Goal: Check status: Check status

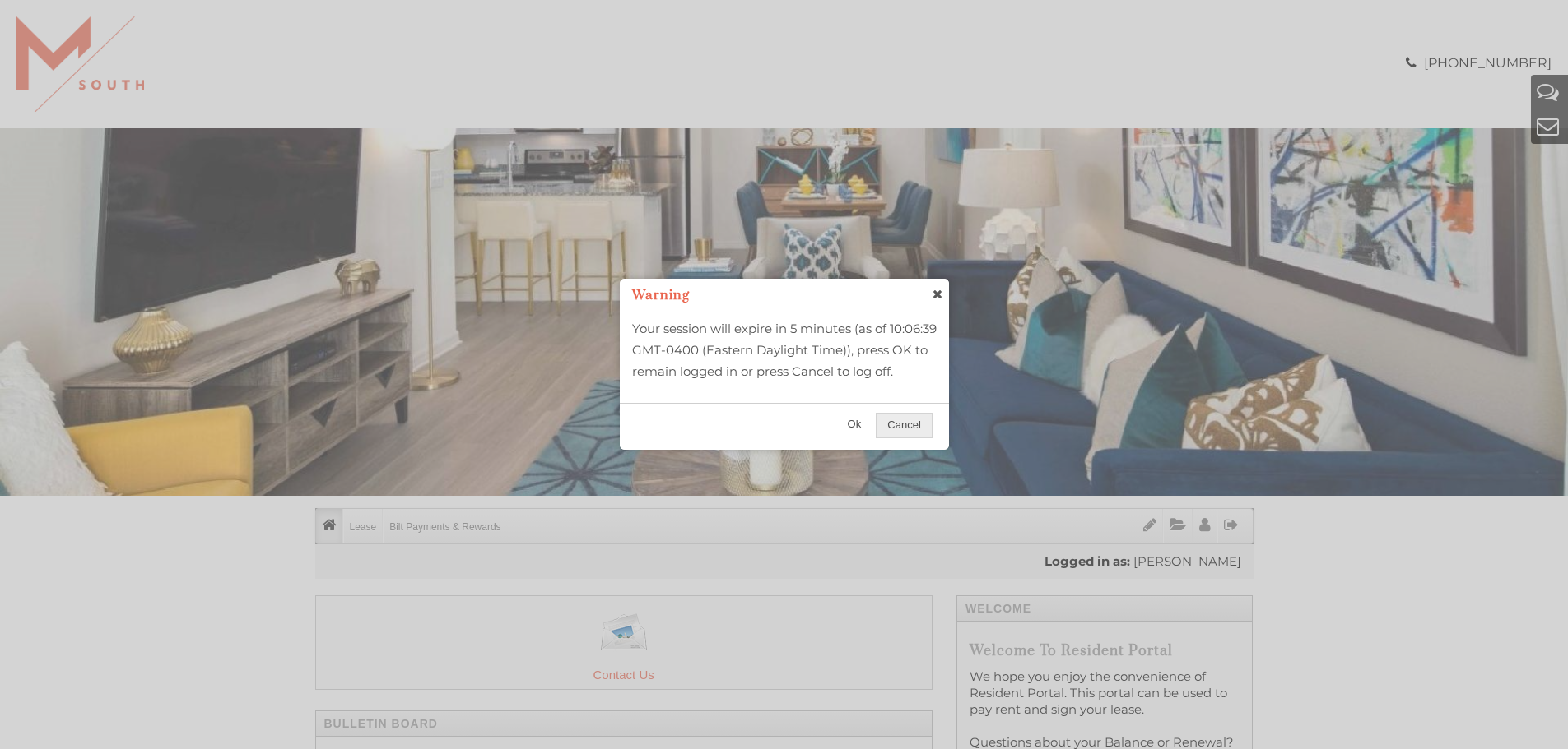
click at [858, 436] on span "Ok" at bounding box center [854, 425] width 36 height 24
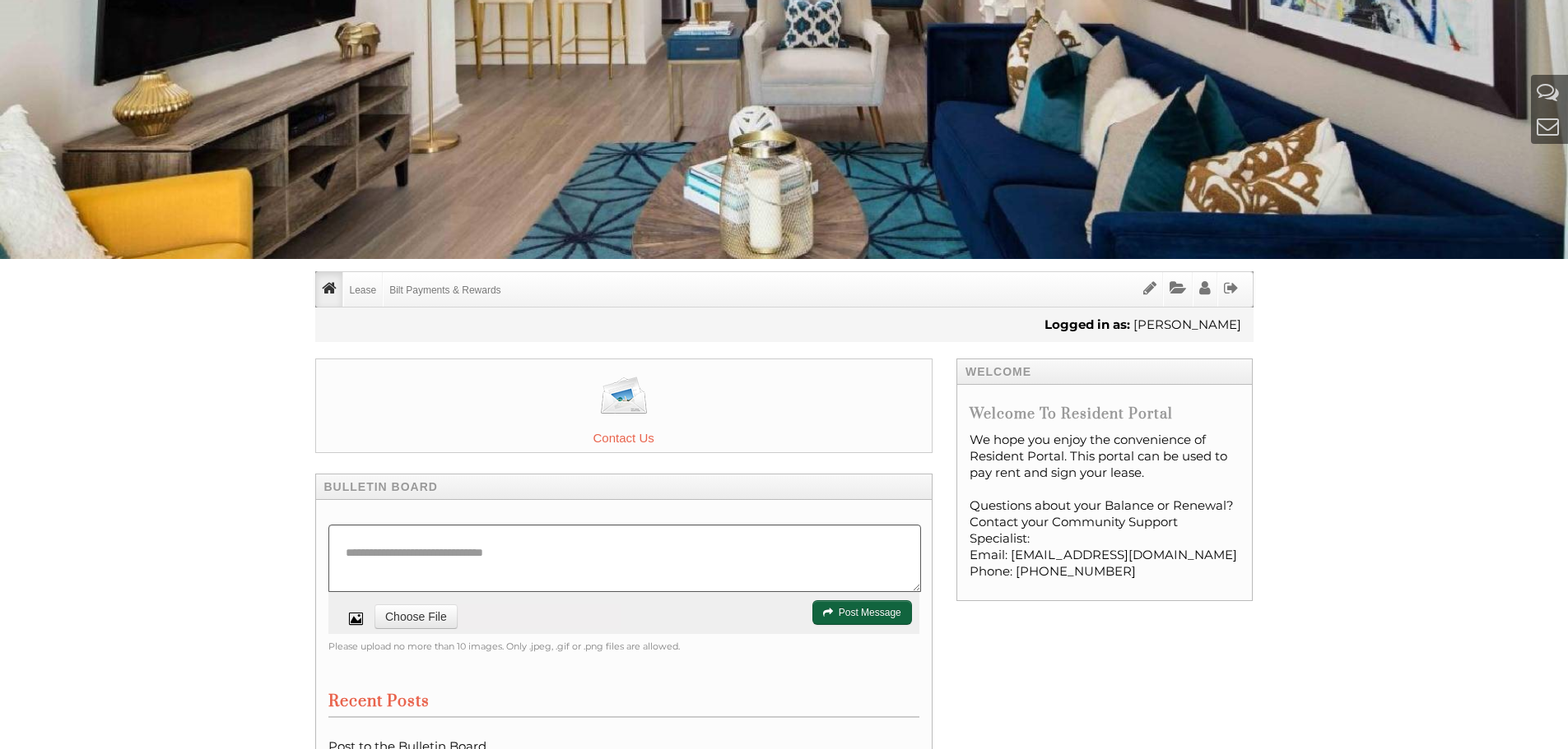
scroll to position [246, 0]
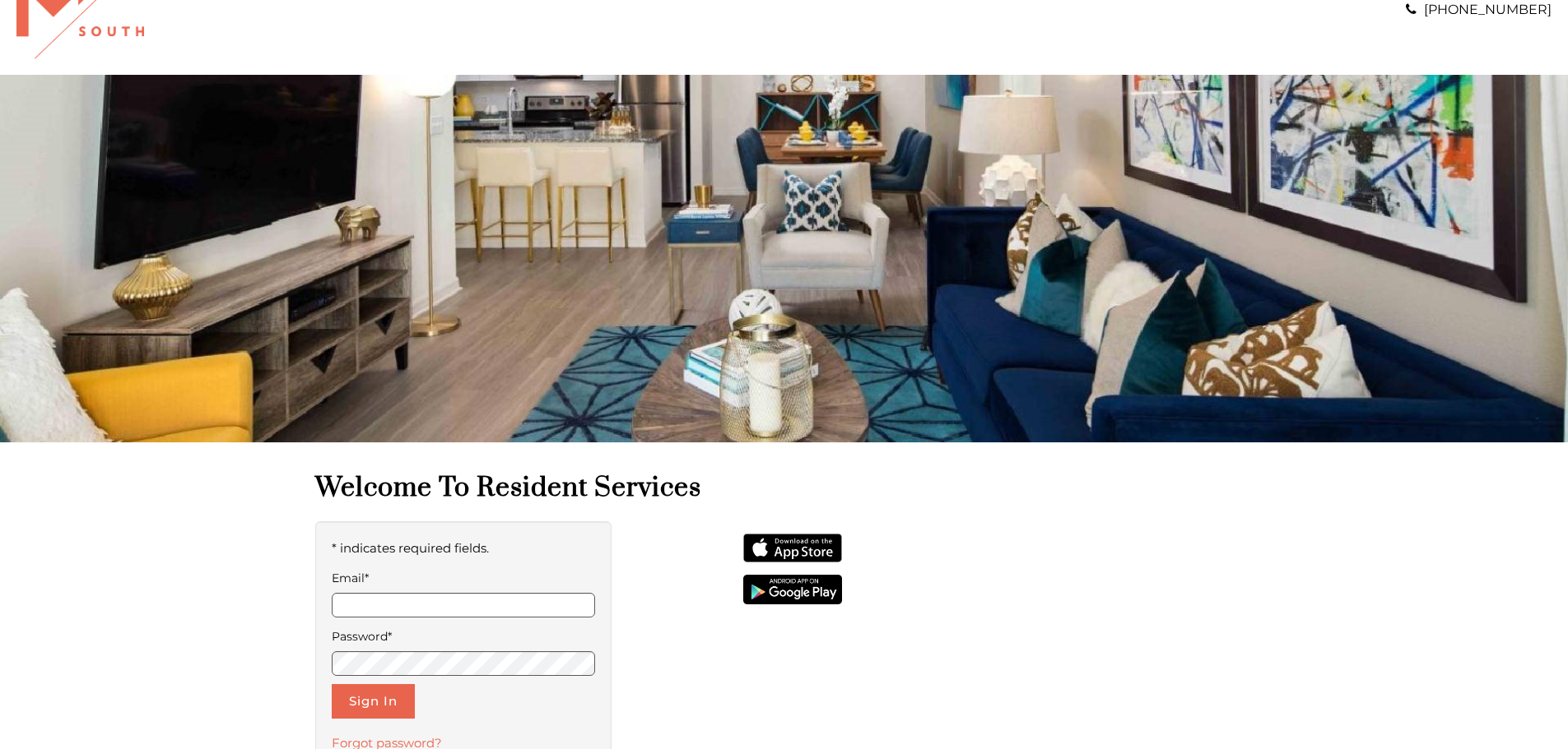
scroll to position [82, 0]
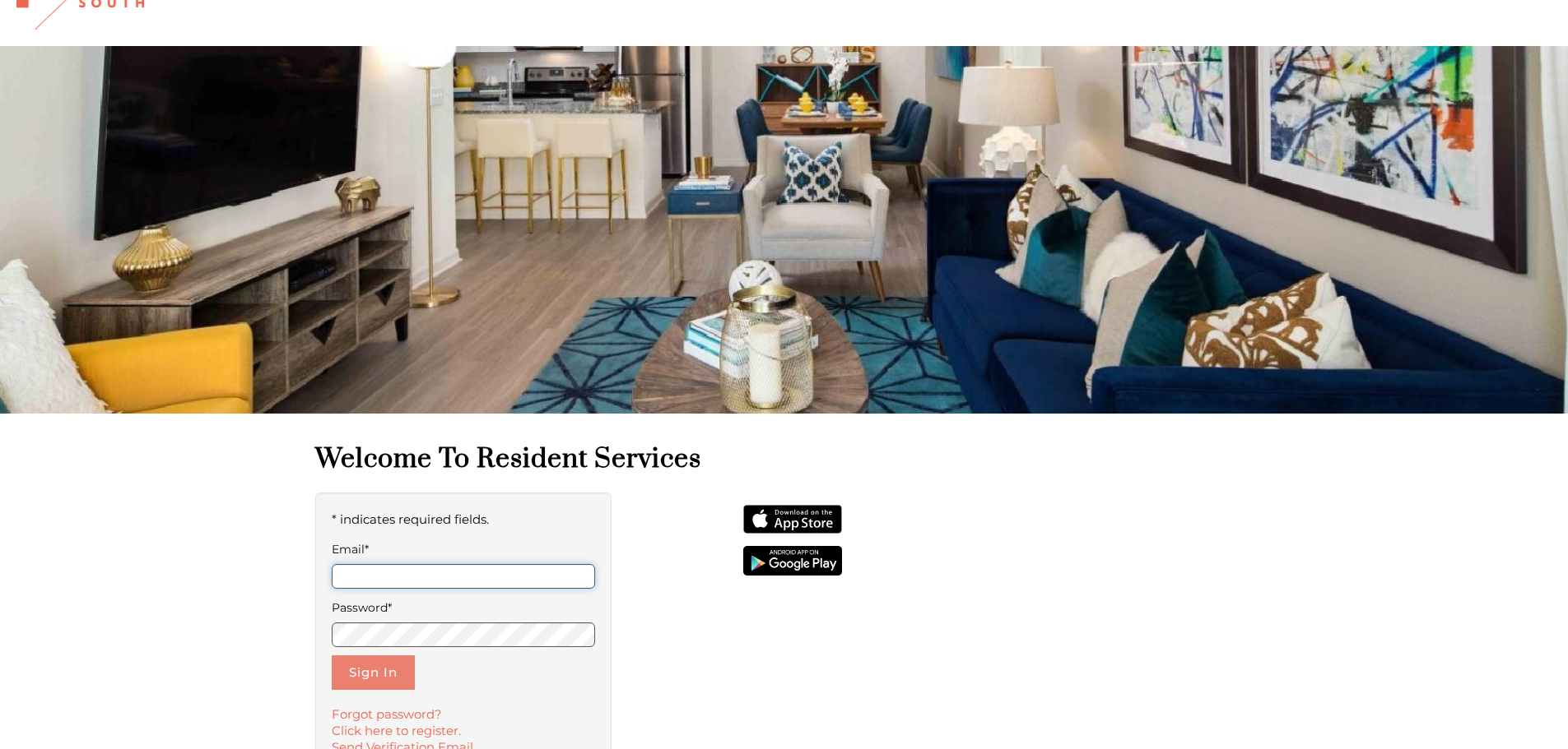
type input "**********"
click at [365, 668] on button "Sign In" at bounding box center [373, 673] width 83 height 35
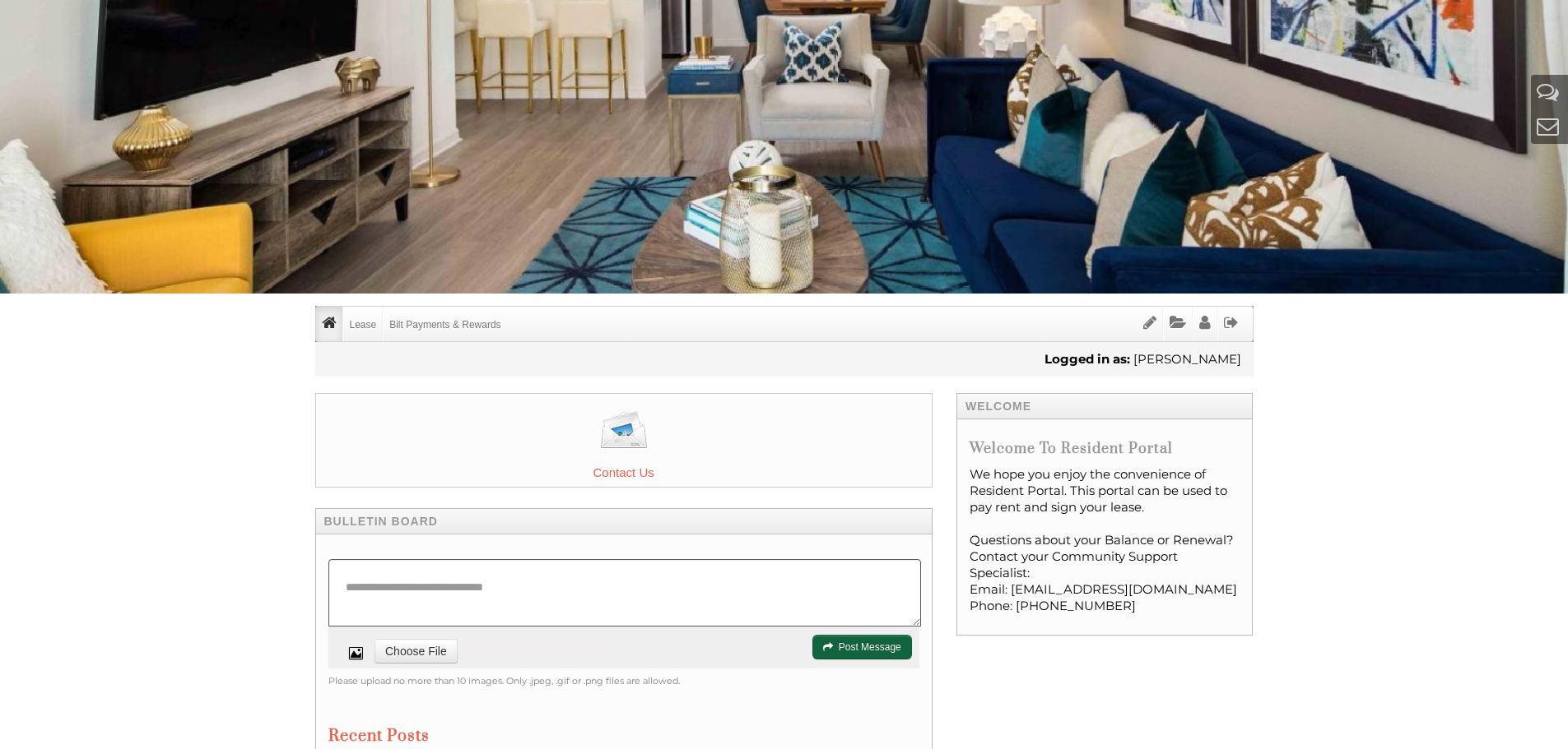
scroll to position [246, 0]
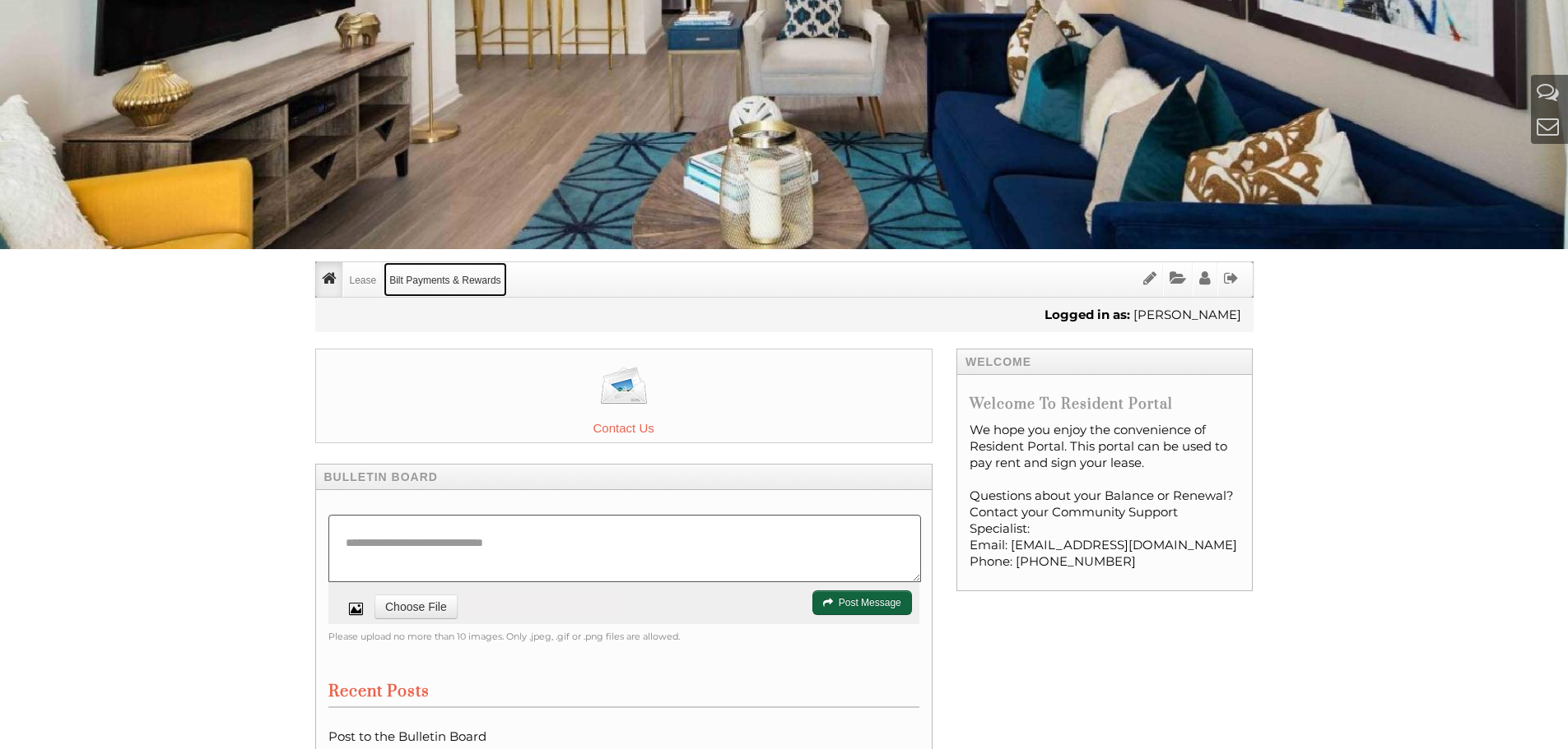
click at [425, 284] on link "Bilt Payments & Rewards" at bounding box center [445, 280] width 123 height 35
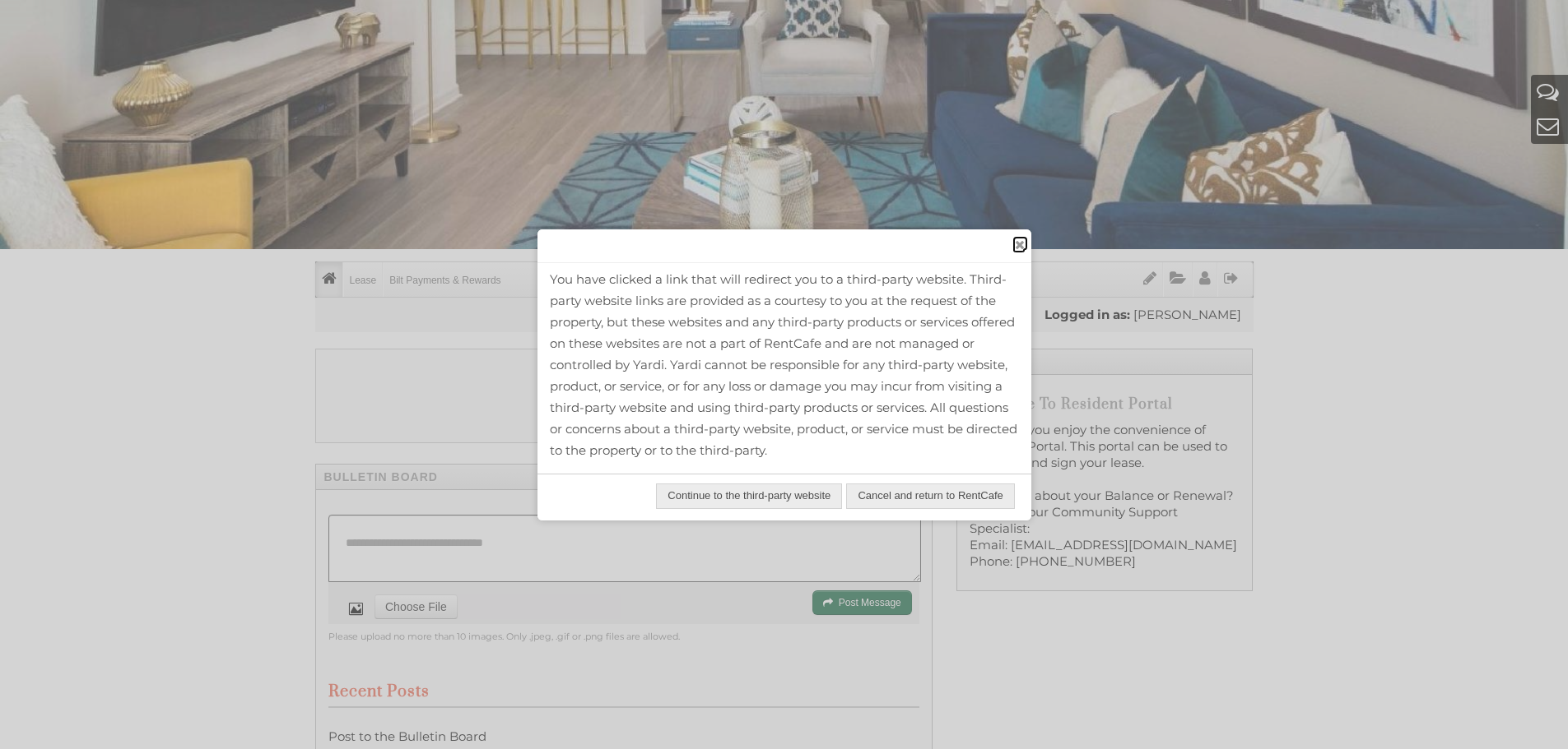
click at [1026, 246] on link "close" at bounding box center [1020, 243] width 15 height 14
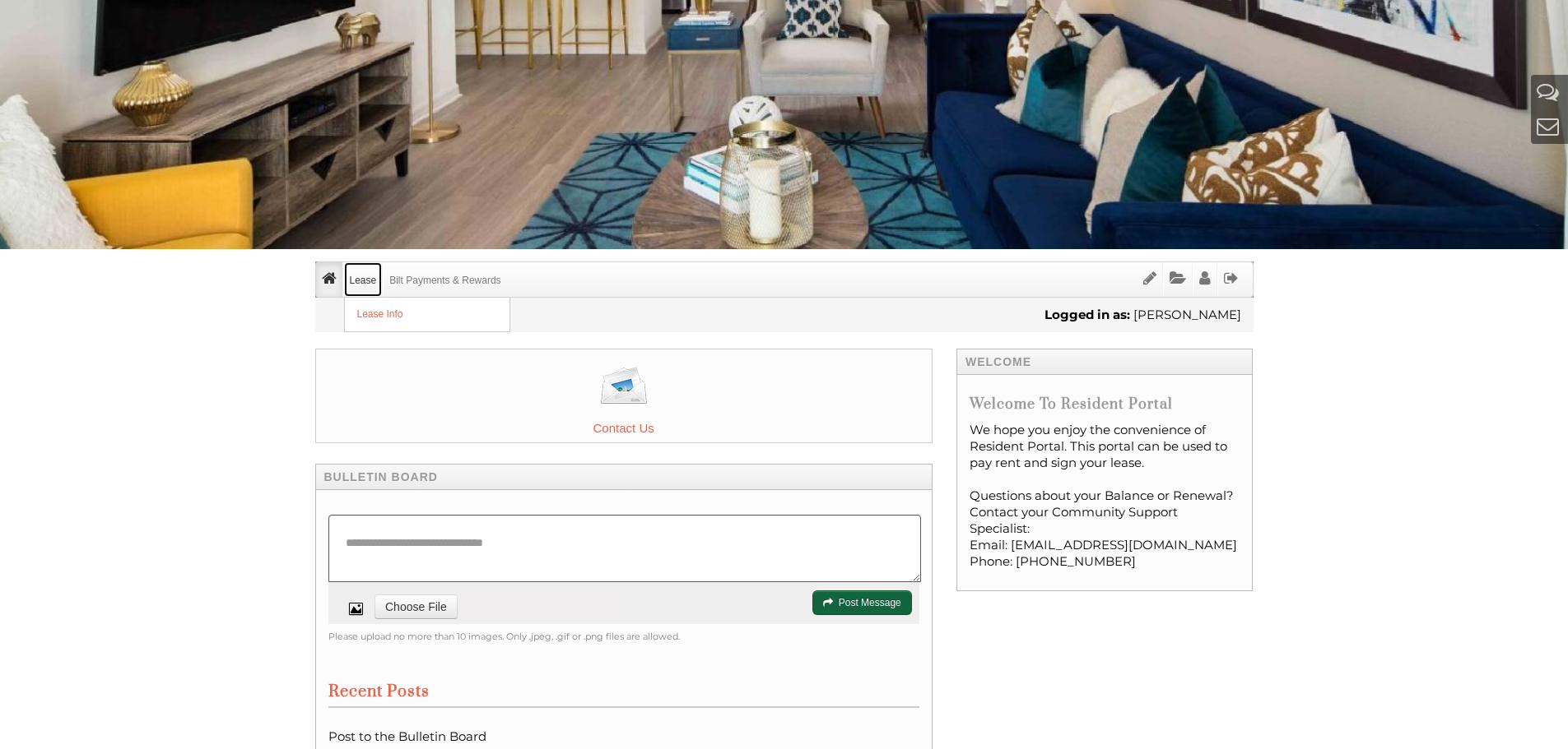
click at [368, 288] on link "Lease" at bounding box center [364, 280] width 38 height 35
click at [371, 317] on link "Lease Info" at bounding box center [427, 315] width 165 height 34
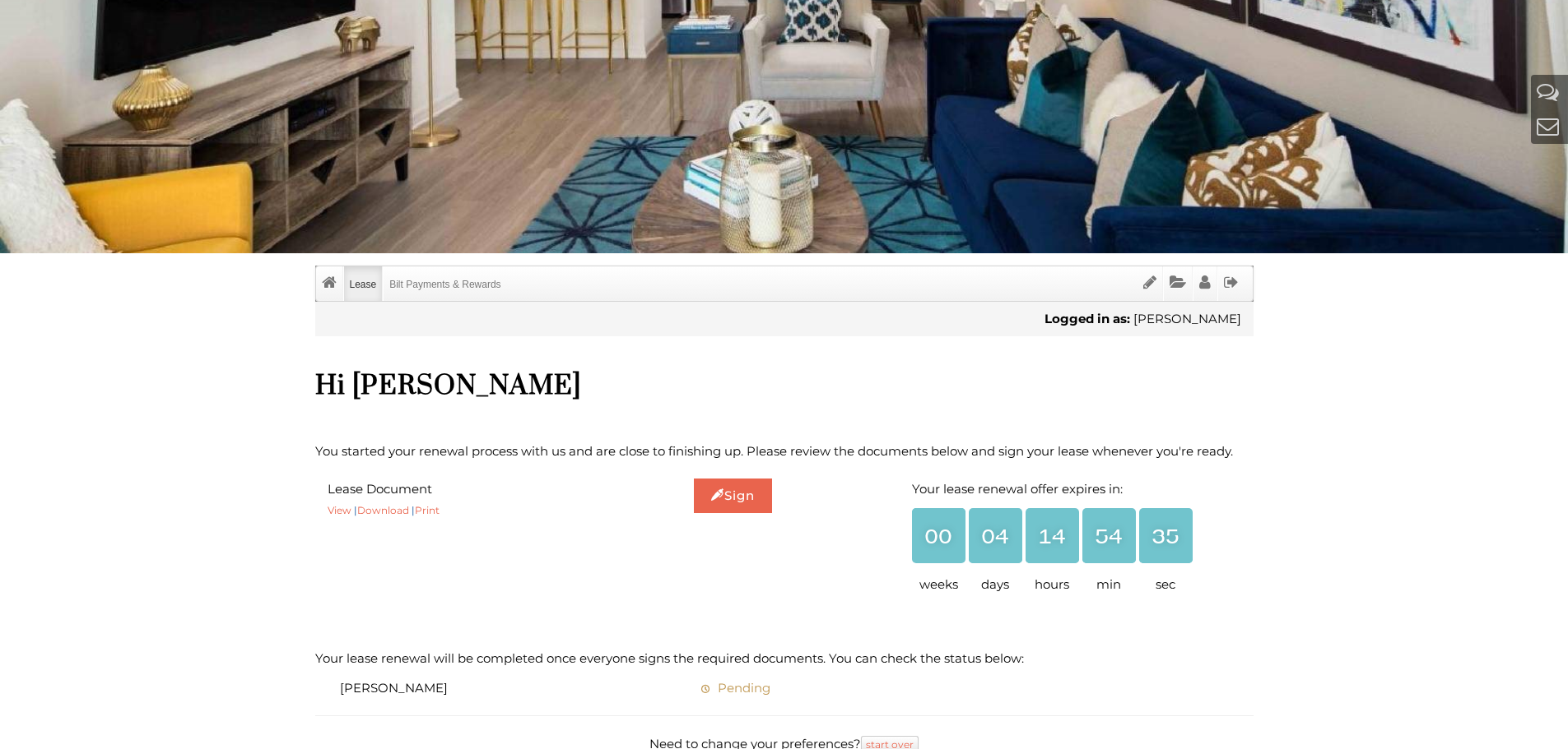
scroll to position [329, 0]
